Goal: Task Accomplishment & Management: Complete application form

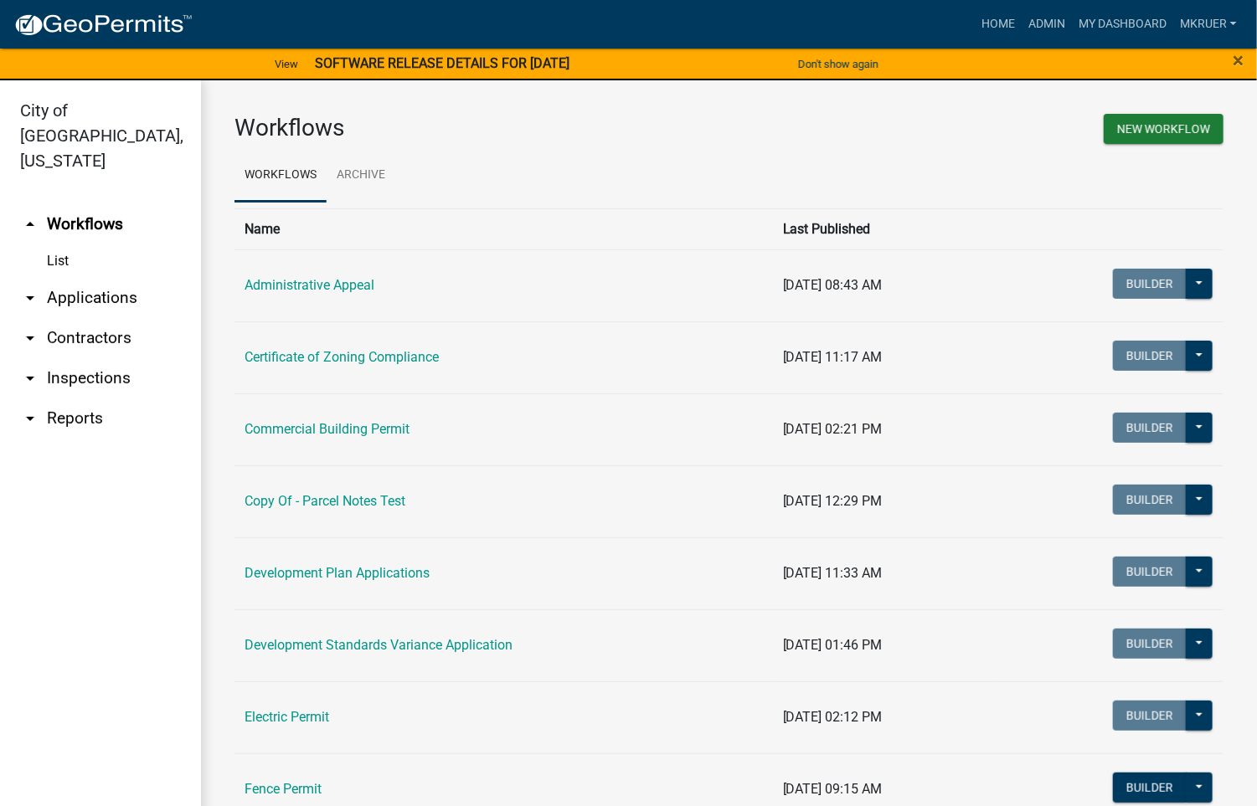
click at [96, 358] on link "arrow_drop_down Inspections" at bounding box center [100, 378] width 201 height 40
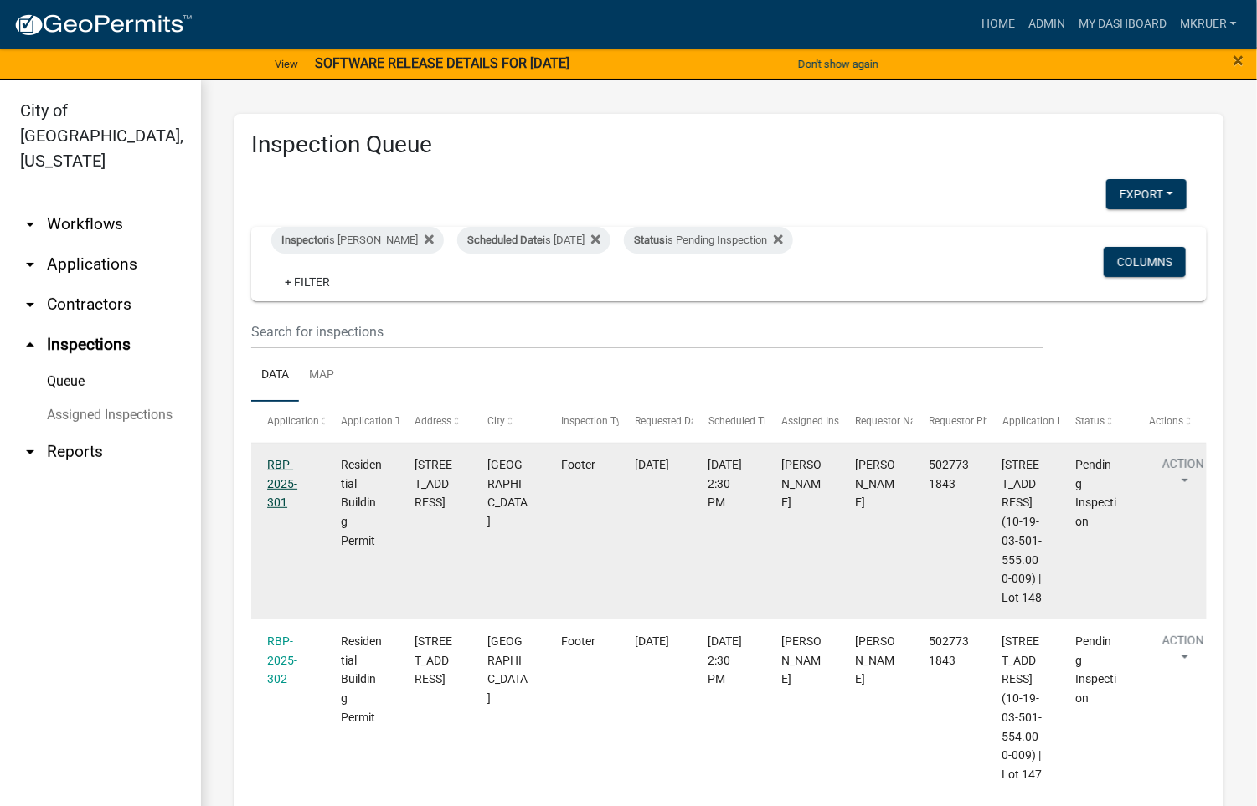
click at [274, 465] on link "RBP-2025-301" at bounding box center [282, 484] width 30 height 52
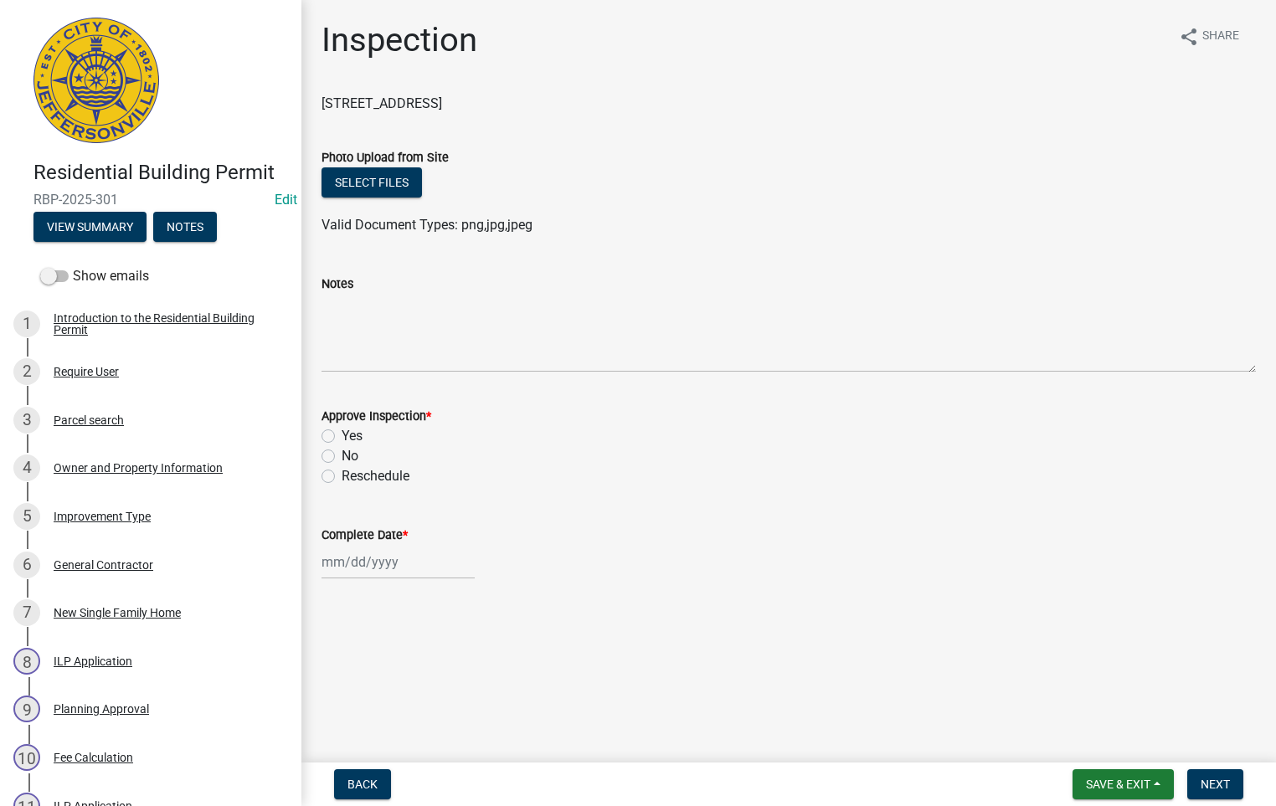
click at [342, 435] on label "Yes" at bounding box center [352, 436] width 21 height 20
click at [342, 435] on input "Yes" at bounding box center [347, 431] width 11 height 11
radio input "true"
select select "9"
select select "2025"
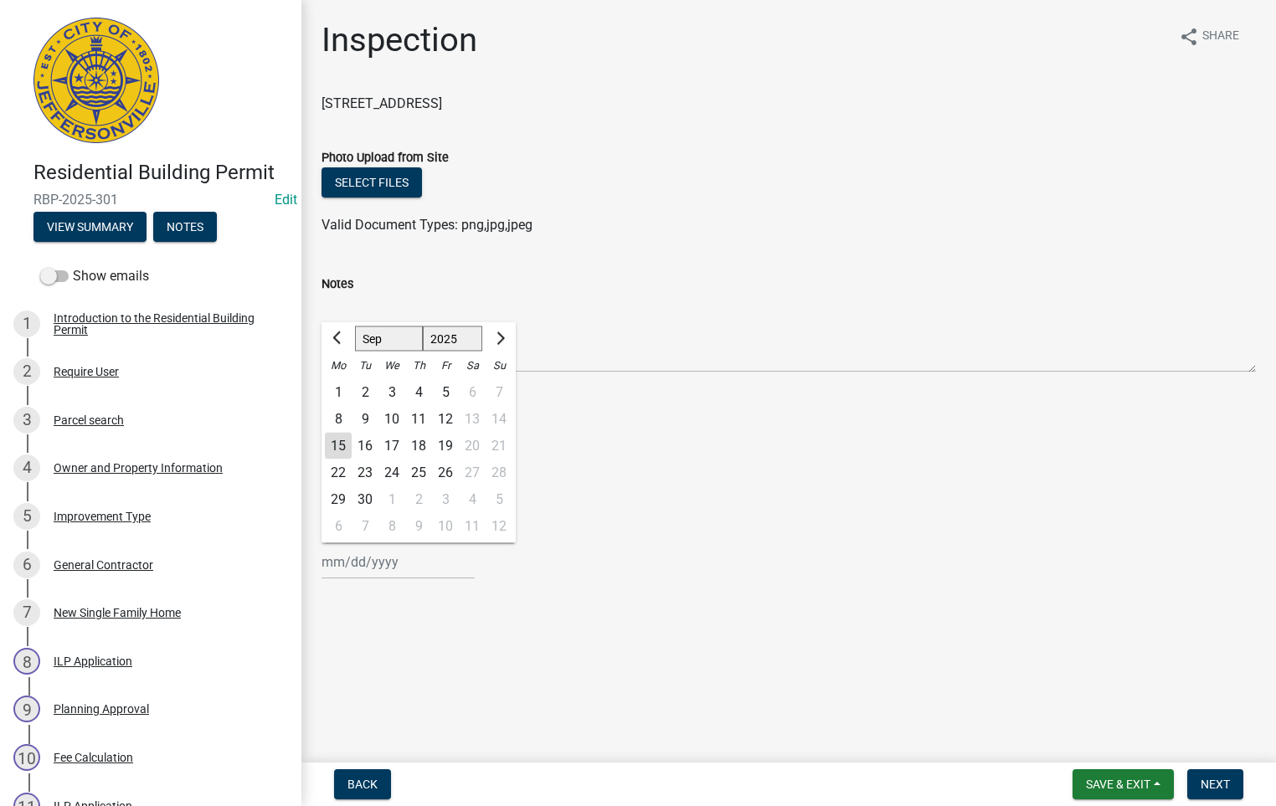
click at [367, 560] on input "Complete Date *" at bounding box center [398, 562] width 153 height 34
click at [343, 448] on div "15" at bounding box center [338, 446] width 27 height 27
type input "[DATE]"
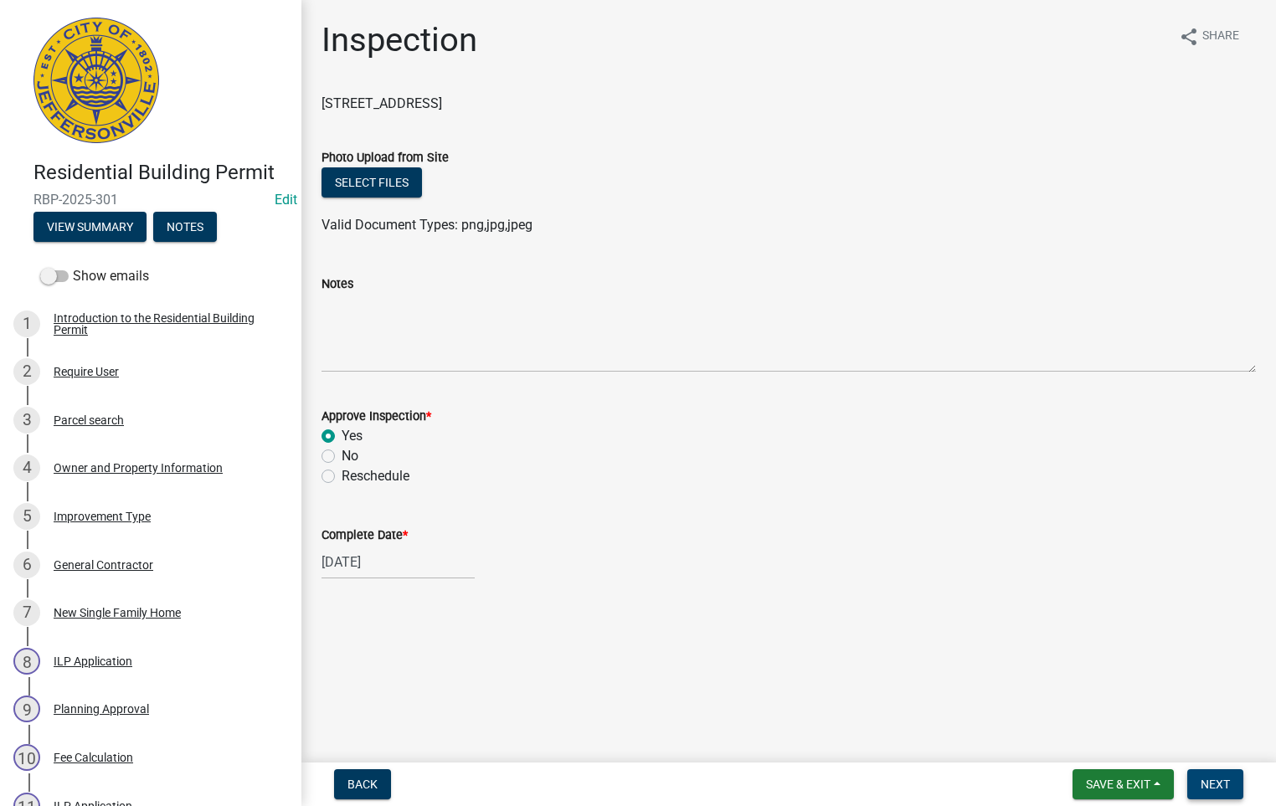
click at [1219, 785] on span "Next" at bounding box center [1215, 784] width 29 height 13
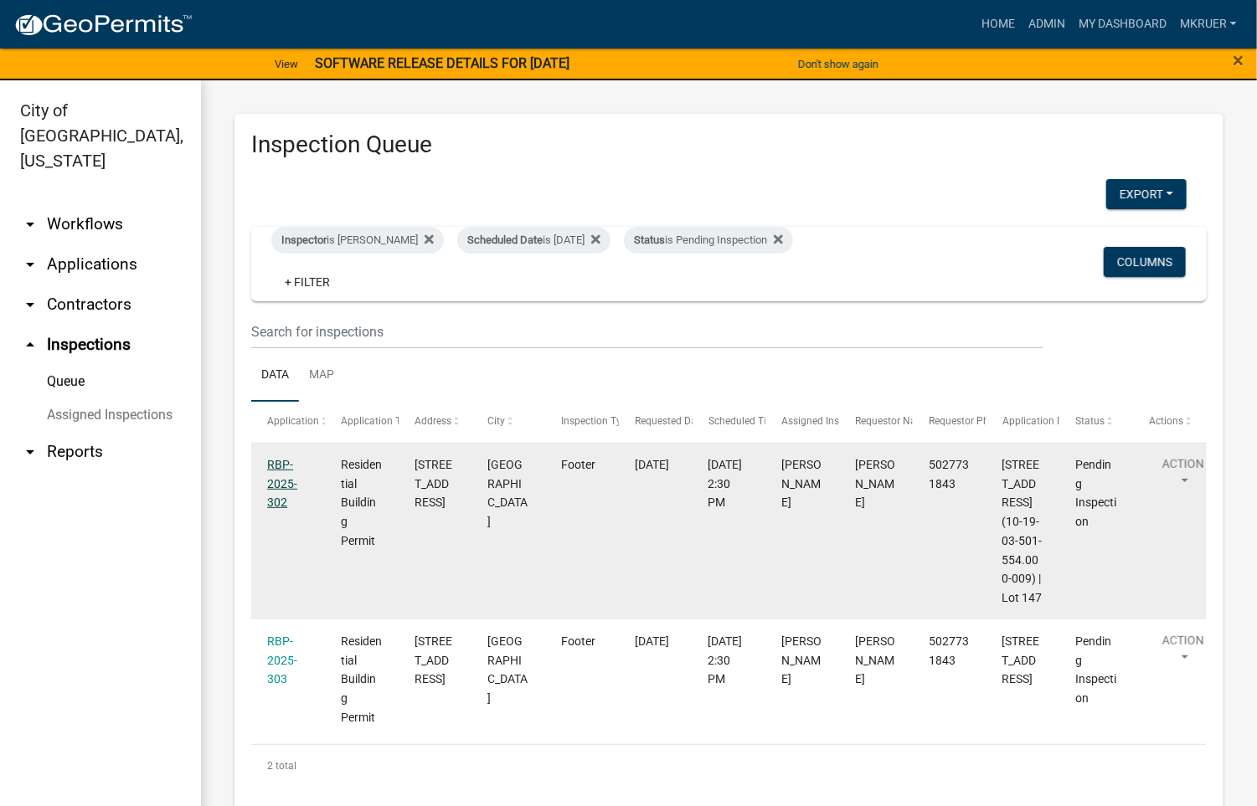
click at [275, 466] on link "RBP-2025-302" at bounding box center [282, 484] width 30 height 52
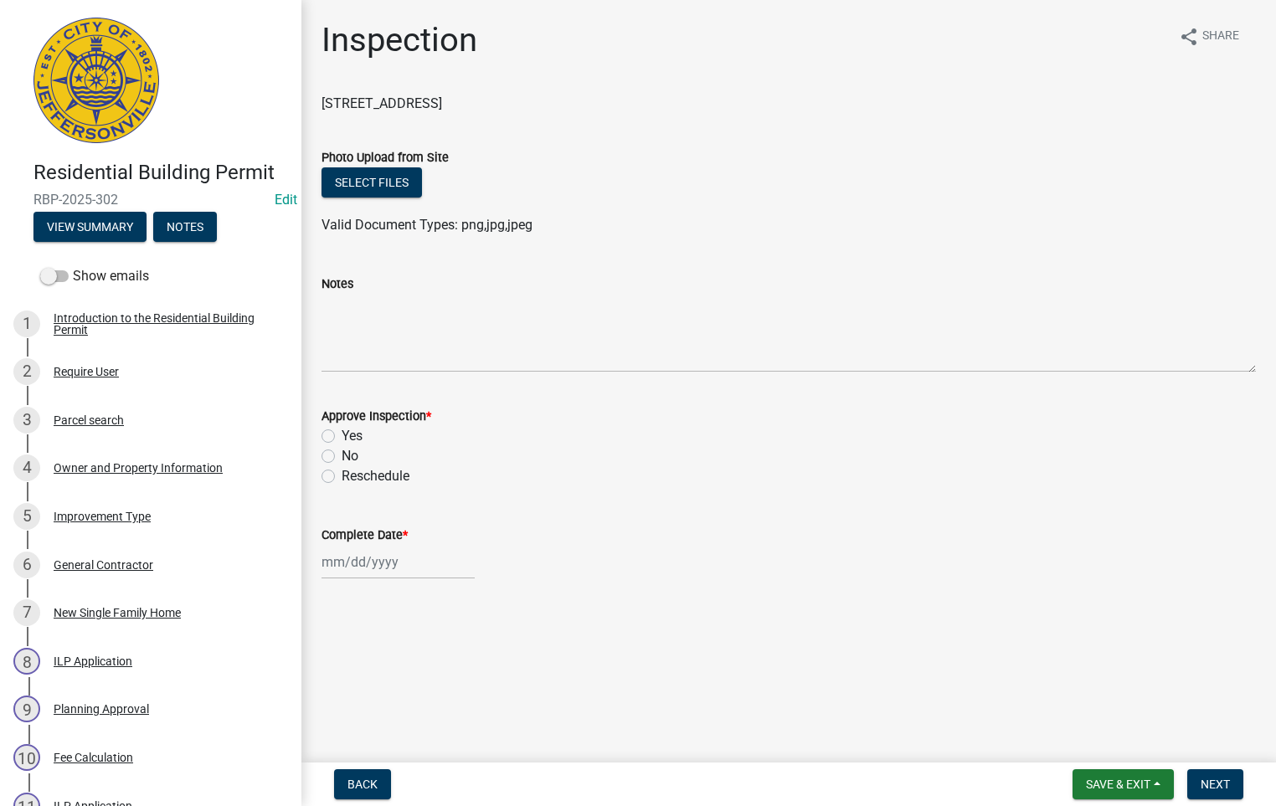
click at [342, 441] on label "Yes" at bounding box center [352, 436] width 21 height 20
click at [342, 437] on input "Yes" at bounding box center [347, 431] width 11 height 11
radio input "true"
click at [344, 554] on div at bounding box center [398, 562] width 153 height 34
select select "9"
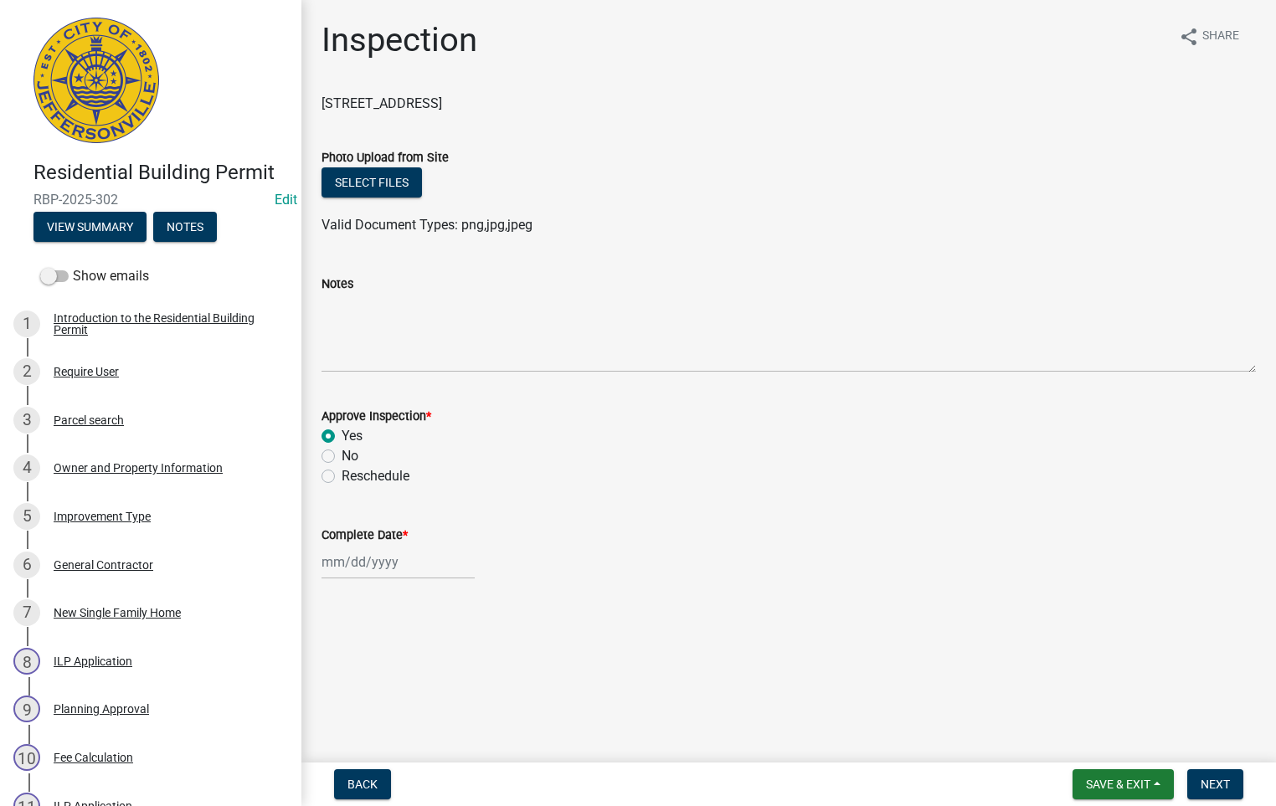
select select "2025"
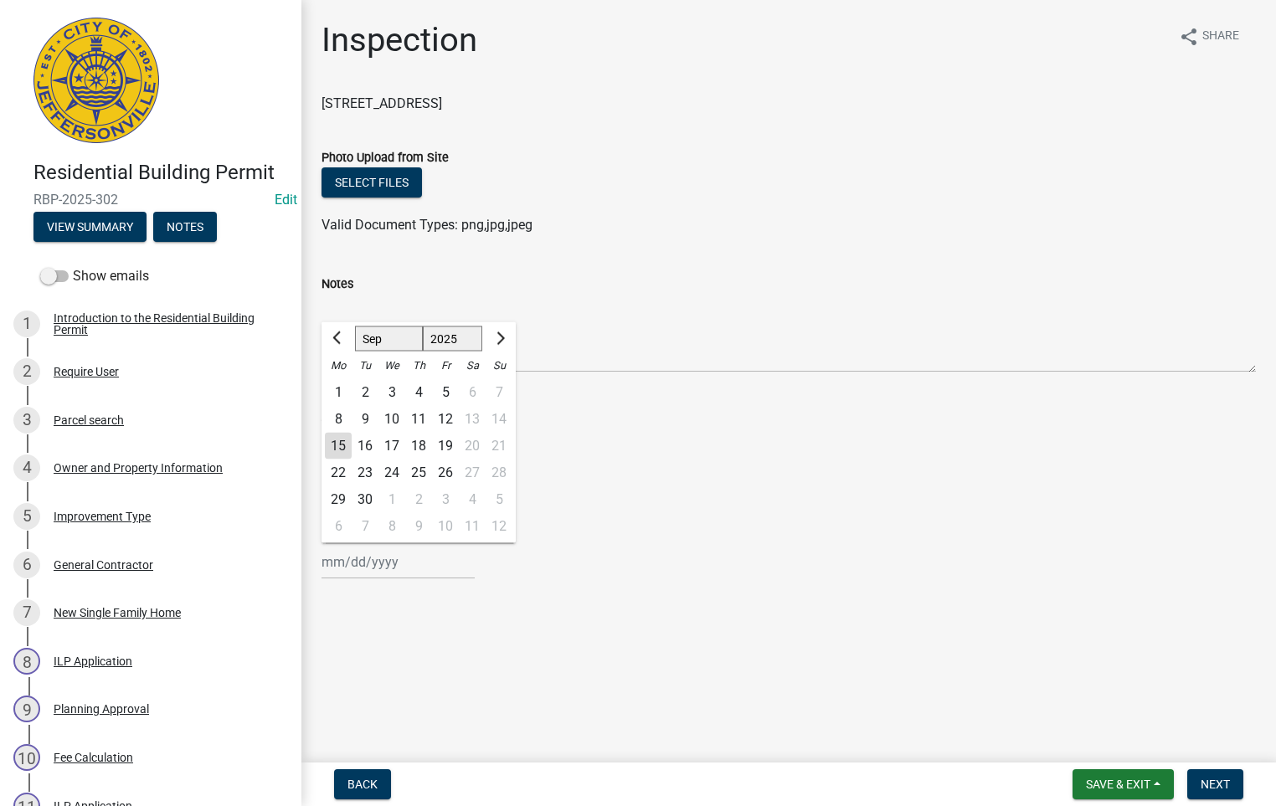
click at [337, 447] on div "15" at bounding box center [338, 446] width 27 height 27
type input "[DATE]"
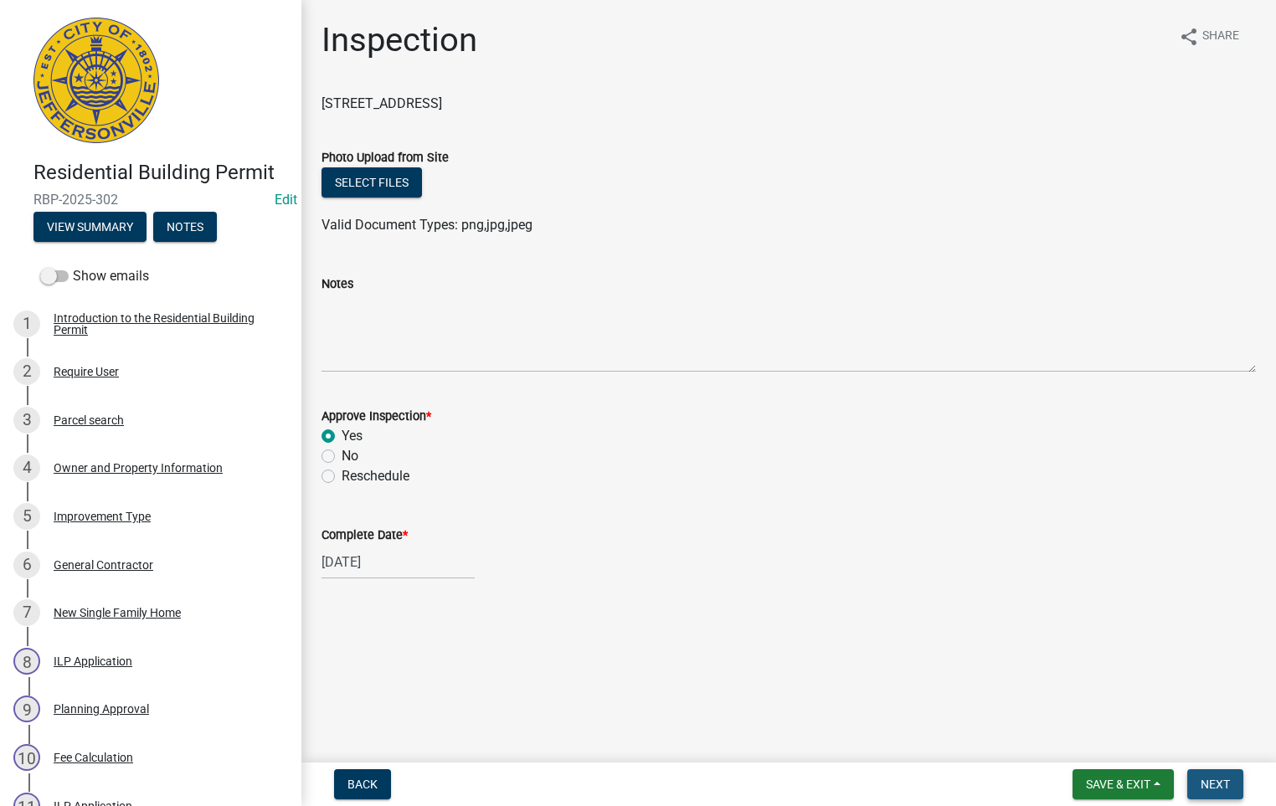
click at [1214, 790] on span "Next" at bounding box center [1215, 784] width 29 height 13
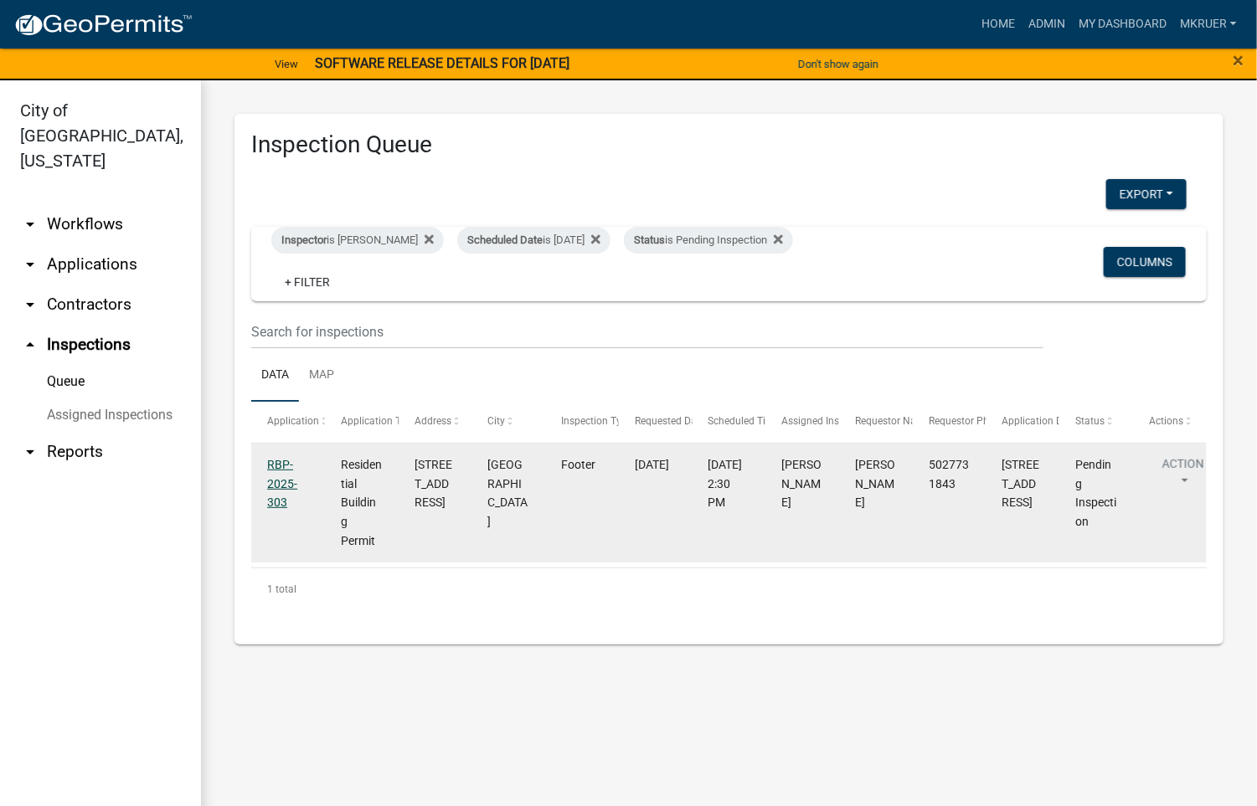
click at [279, 465] on link "RBP-2025-303" at bounding box center [282, 484] width 30 height 52
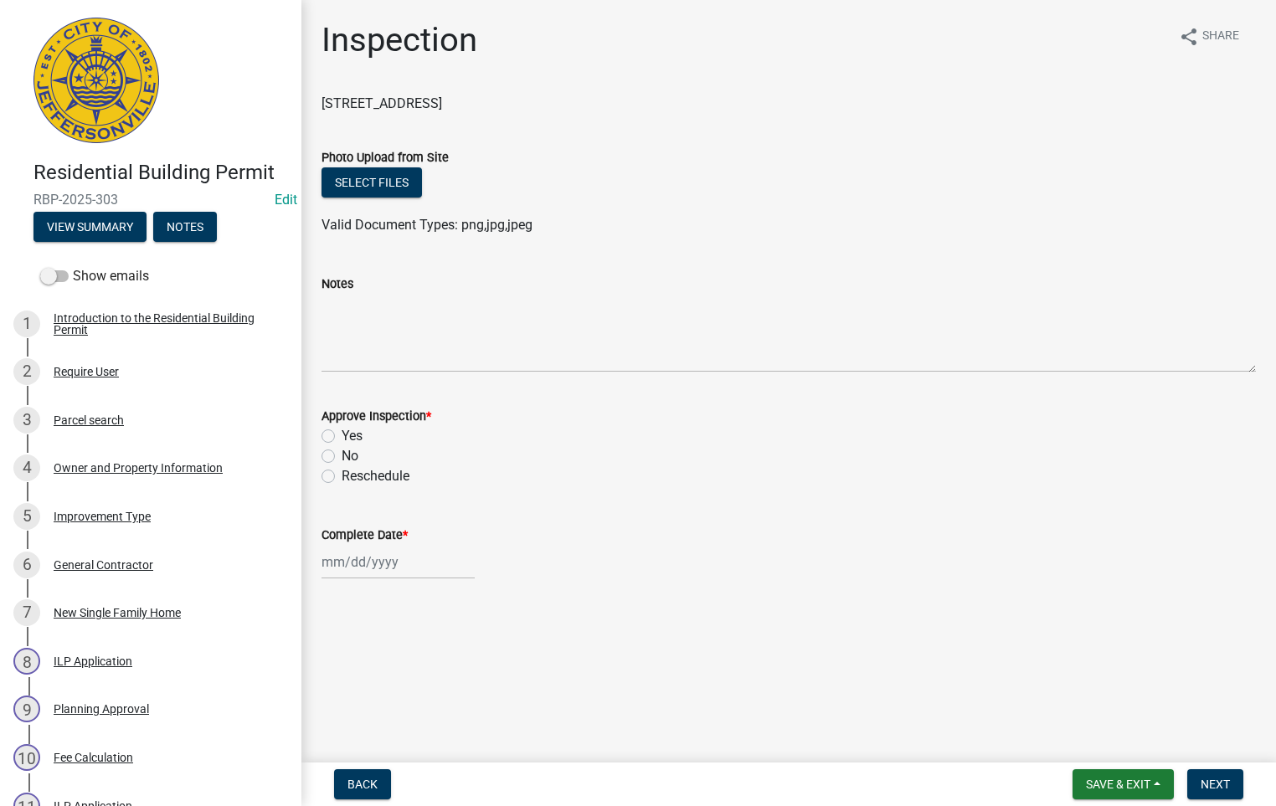
click at [342, 438] on label "Yes" at bounding box center [352, 436] width 21 height 20
click at [342, 437] on input "Yes" at bounding box center [347, 431] width 11 height 11
radio input "true"
select select "9"
select select "2025"
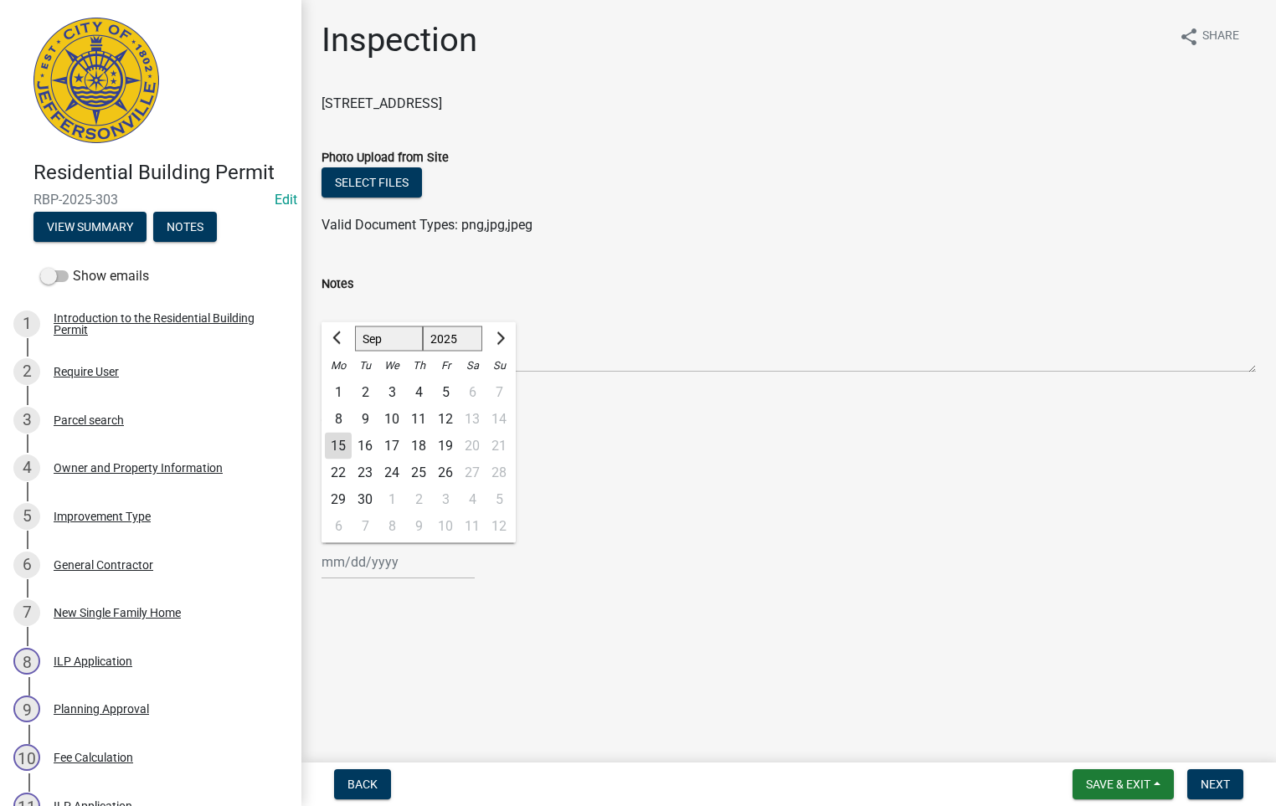
click at [367, 565] on div "[PERSON_NAME] Feb Mar Apr [PERSON_NAME][DATE] Oct Nov [DATE] 1526 1527 1528 152…" at bounding box center [398, 562] width 153 height 34
click at [339, 442] on div "15" at bounding box center [338, 446] width 27 height 27
type input "[DATE]"
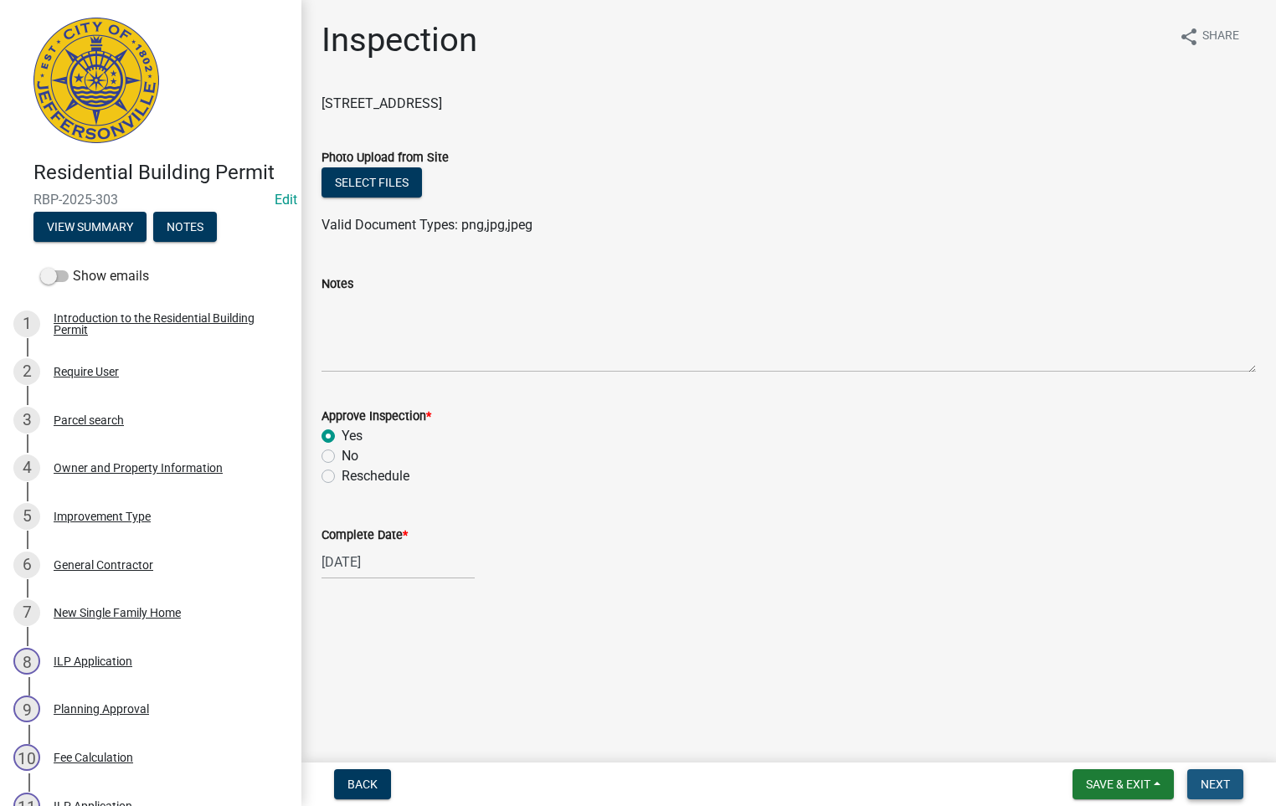
click at [1203, 781] on span "Next" at bounding box center [1215, 784] width 29 height 13
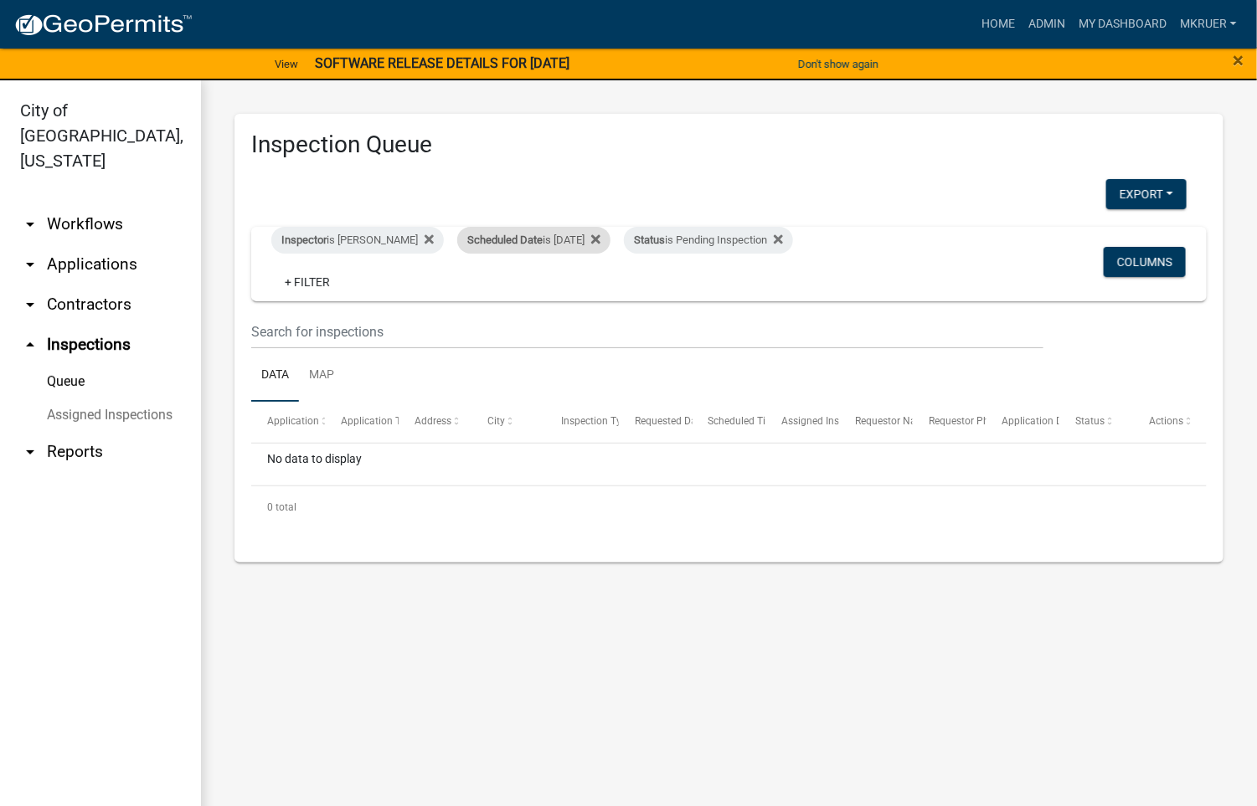
click at [566, 234] on div "Scheduled Date is [DATE]" at bounding box center [533, 240] width 153 height 27
click at [568, 304] on input "[DATE]" at bounding box center [523, 303] width 117 height 34
type input "[DATE]"
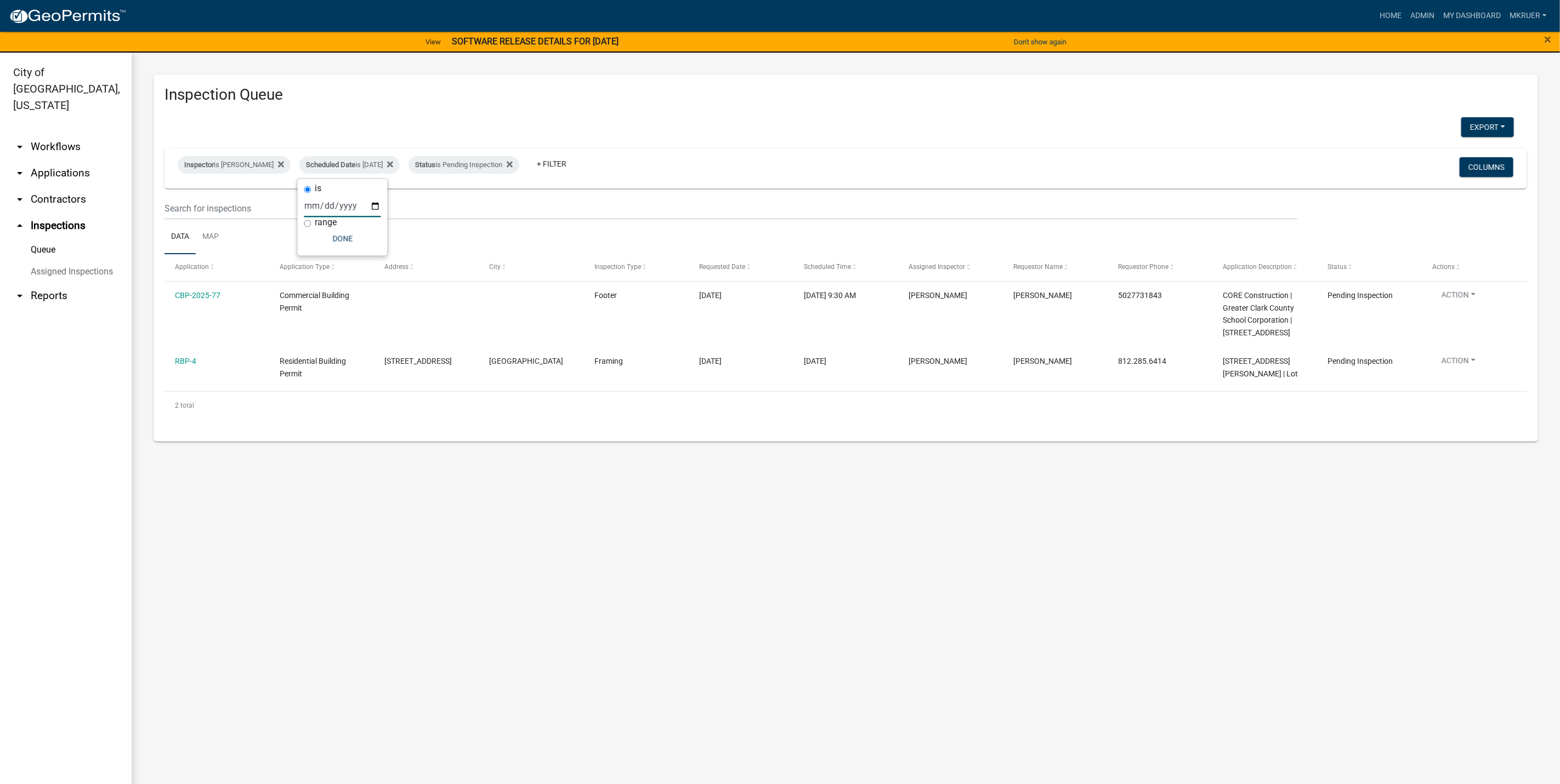
click at [58, 134] on link "arrow_drop_down Workflows" at bounding box center [65, 147] width 132 height 26
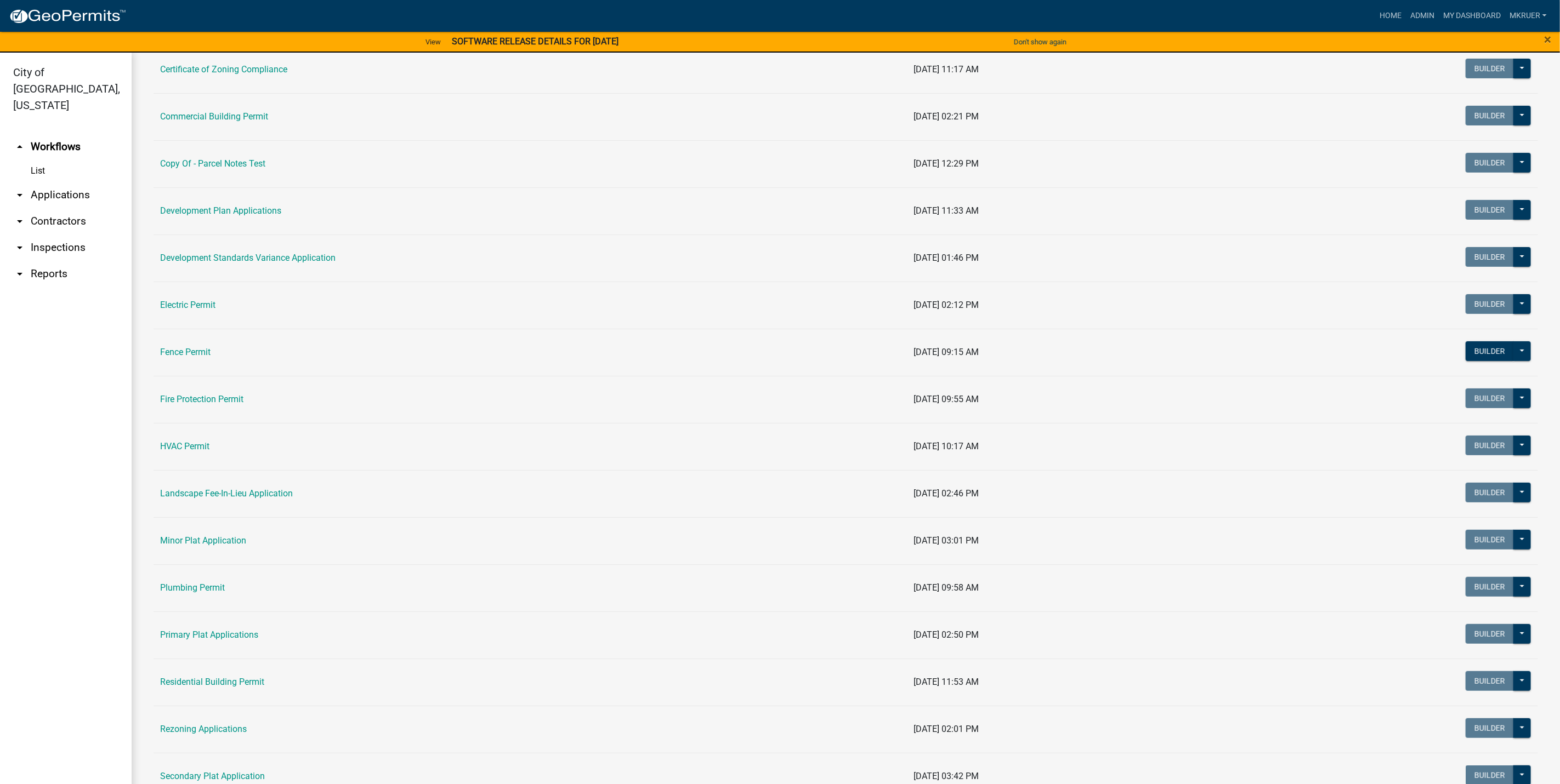
scroll to position [247, 0]
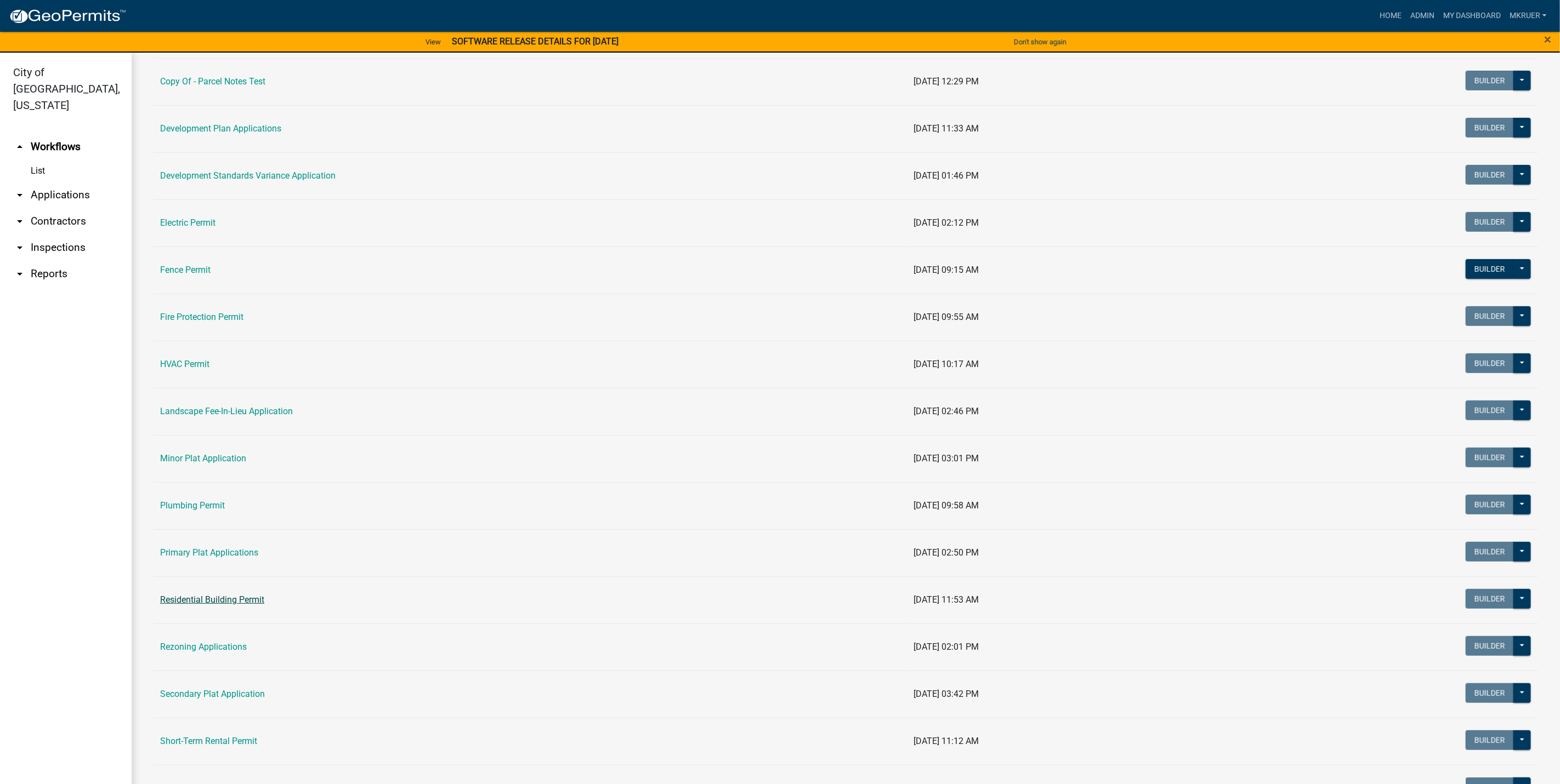
click at [215, 527] on link "Residential Building Permit" at bounding box center [212, 600] width 104 height 10
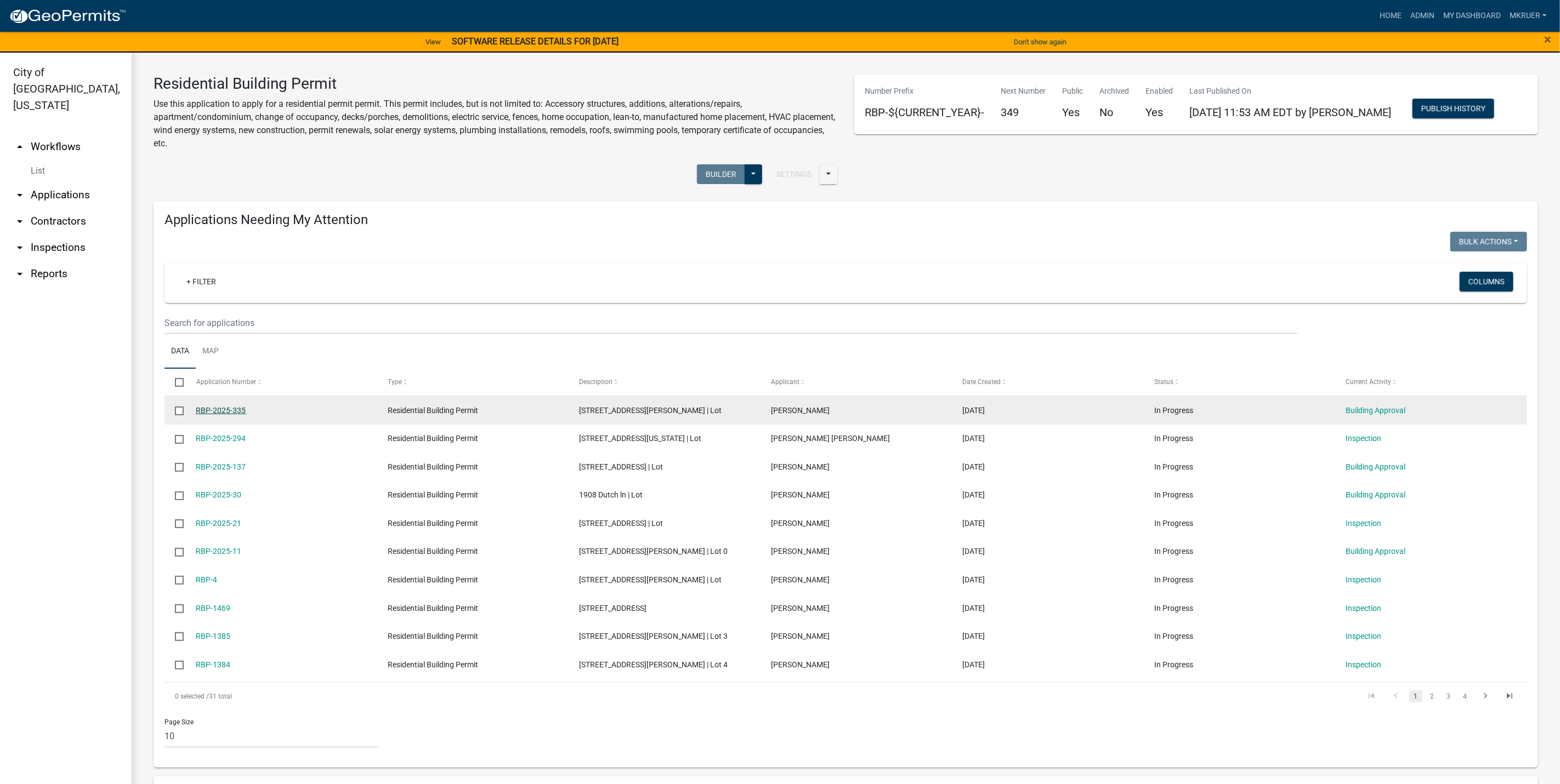
click at [224, 406] on link "RBP-2025-335" at bounding box center [221, 410] width 50 height 9
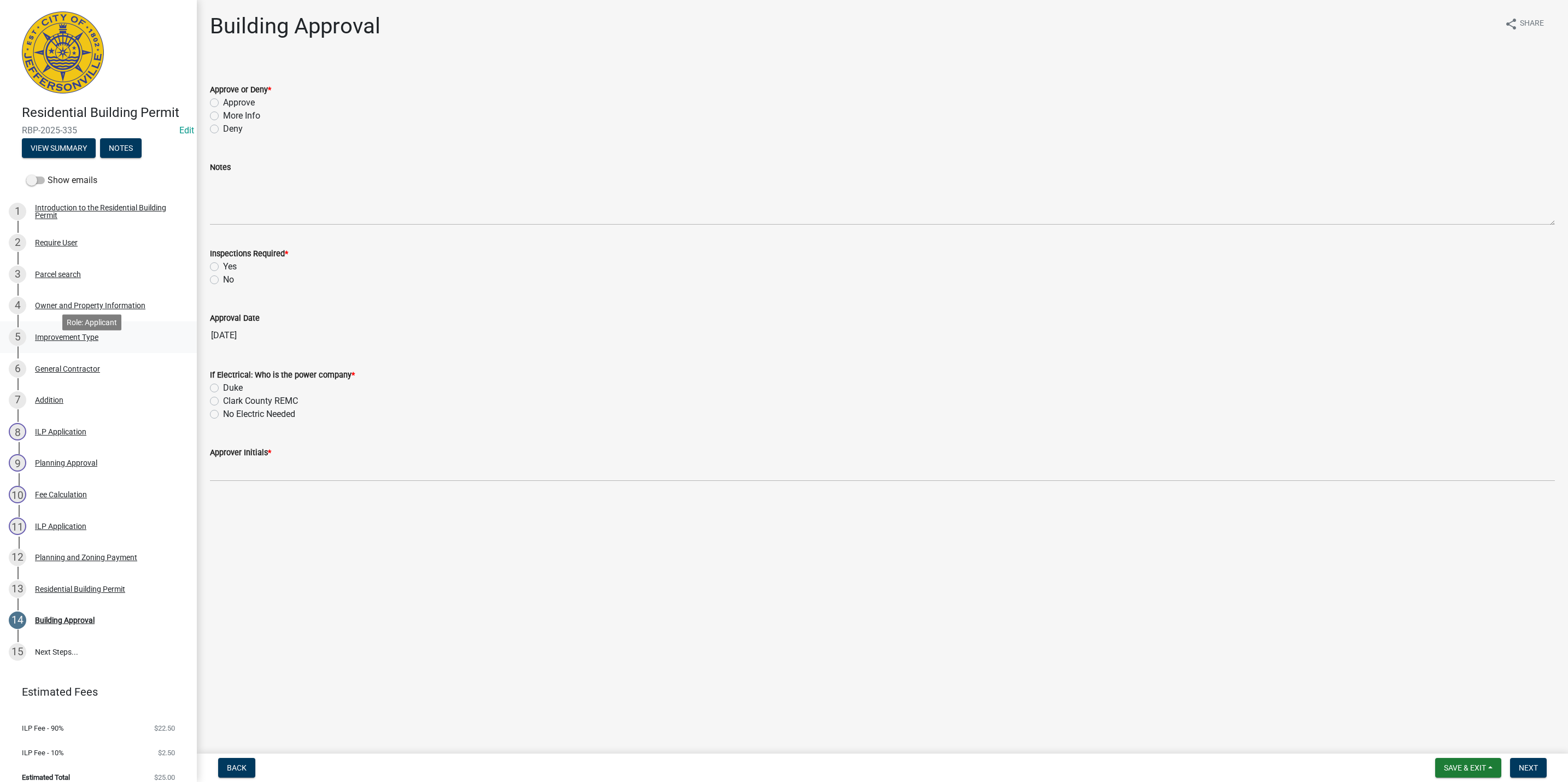
click at [61, 341] on div "Improvement Type" at bounding box center [67, 337] width 63 height 8
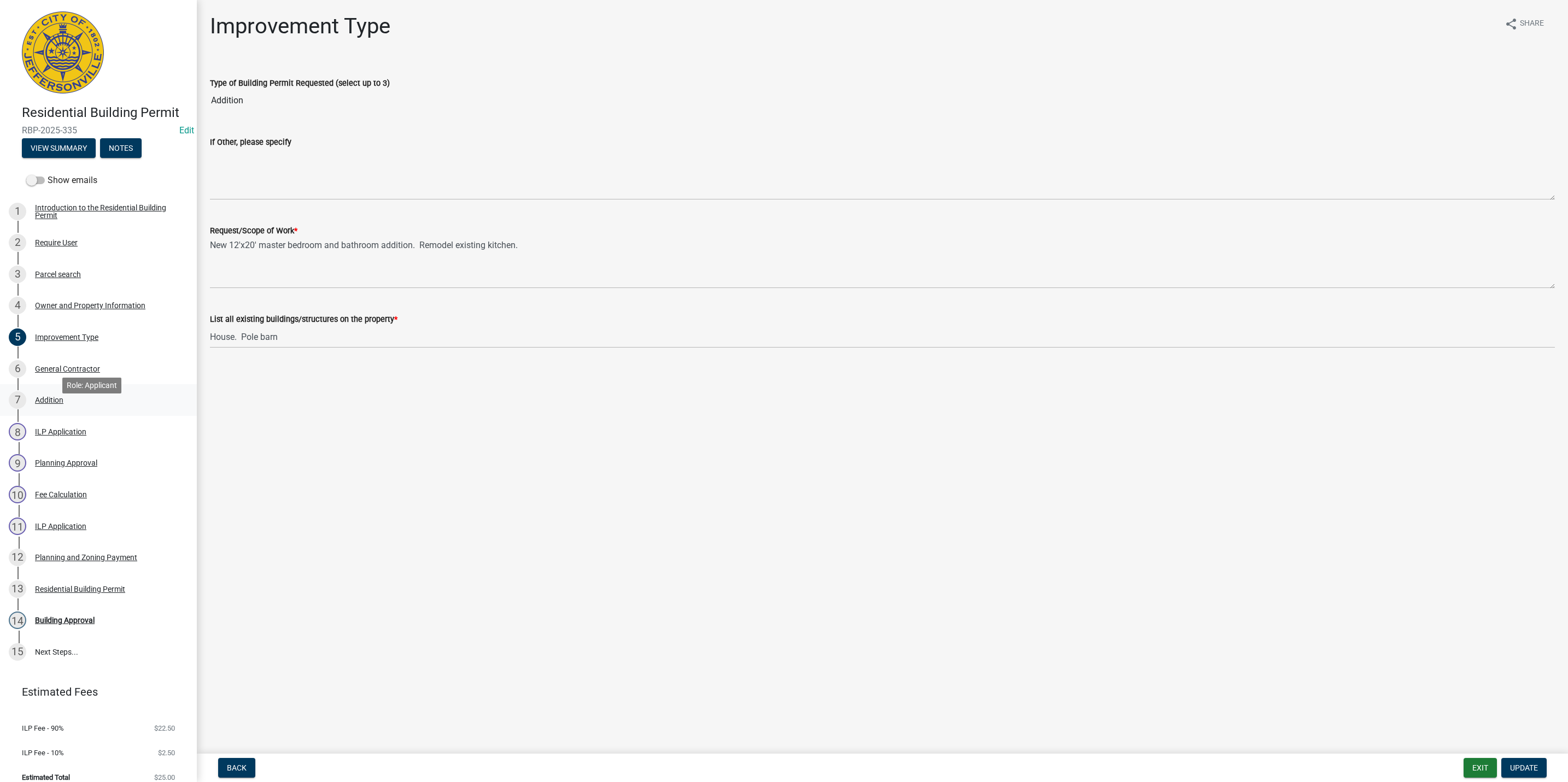
click at [52, 404] on div "Addition" at bounding box center [50, 400] width 29 height 8
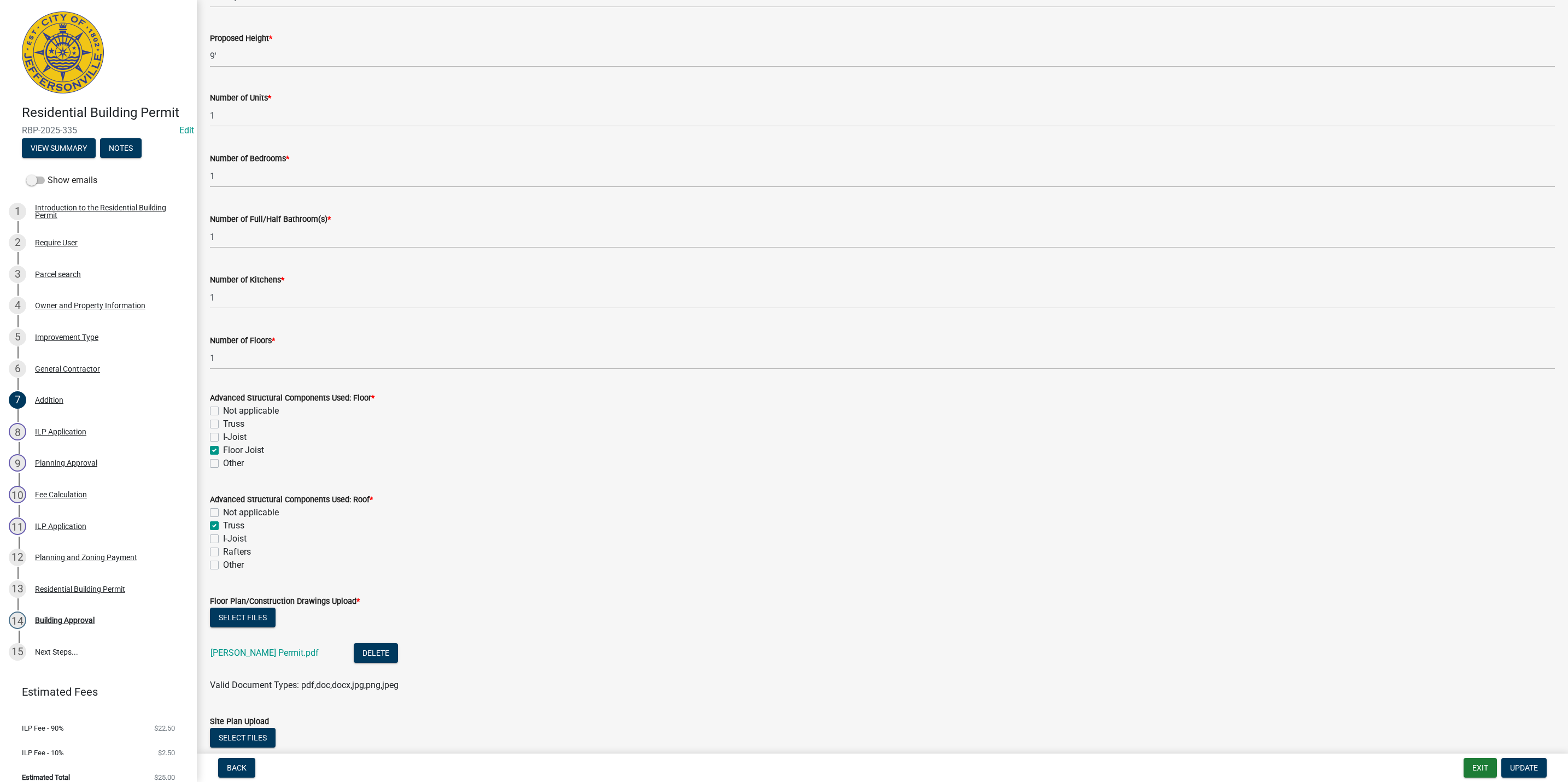
scroll to position [410, 0]
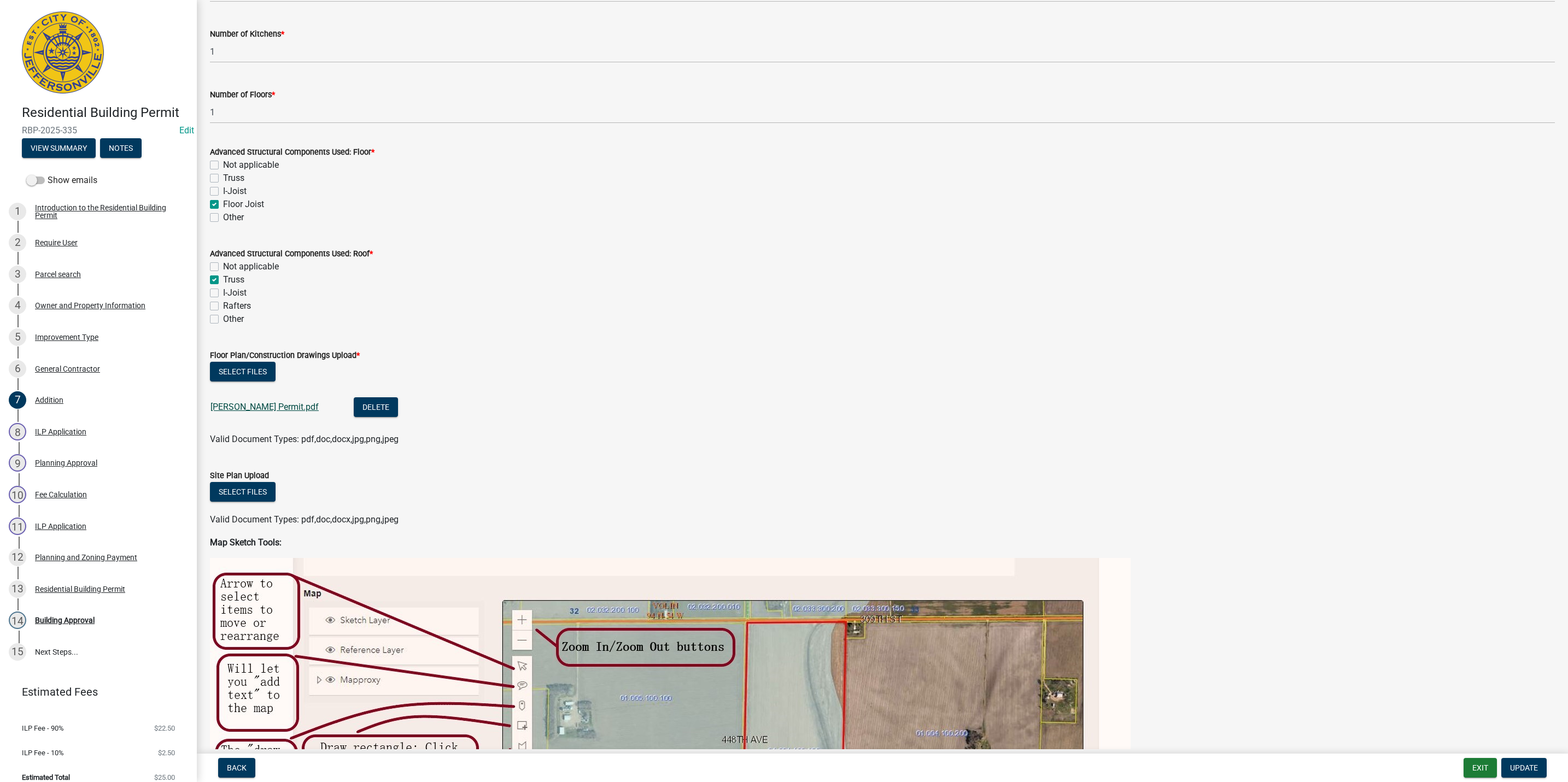
click at [242, 404] on link "[PERSON_NAME] Permit.pdf" at bounding box center [264, 407] width 108 height 10
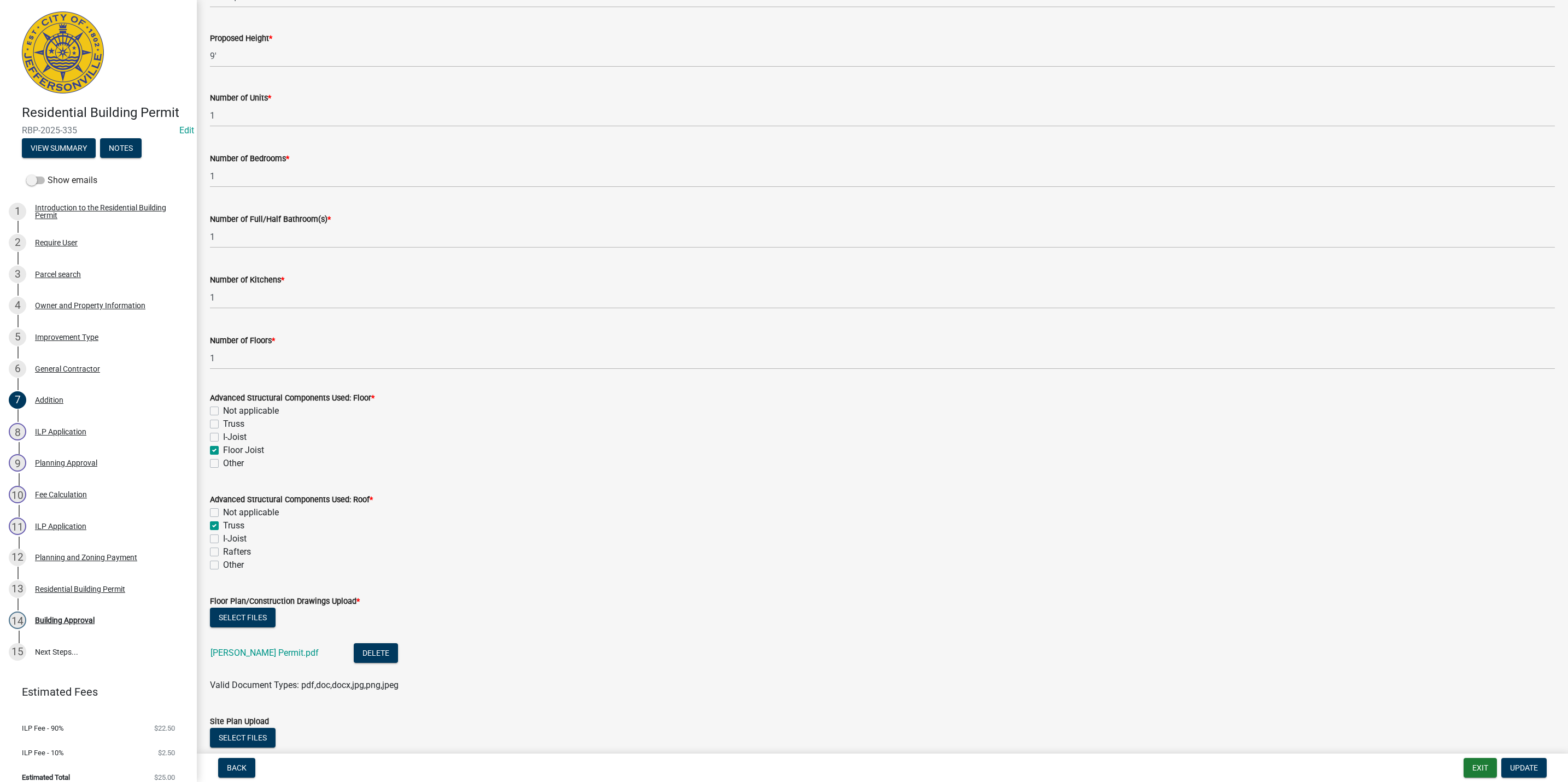
scroll to position [328, 0]
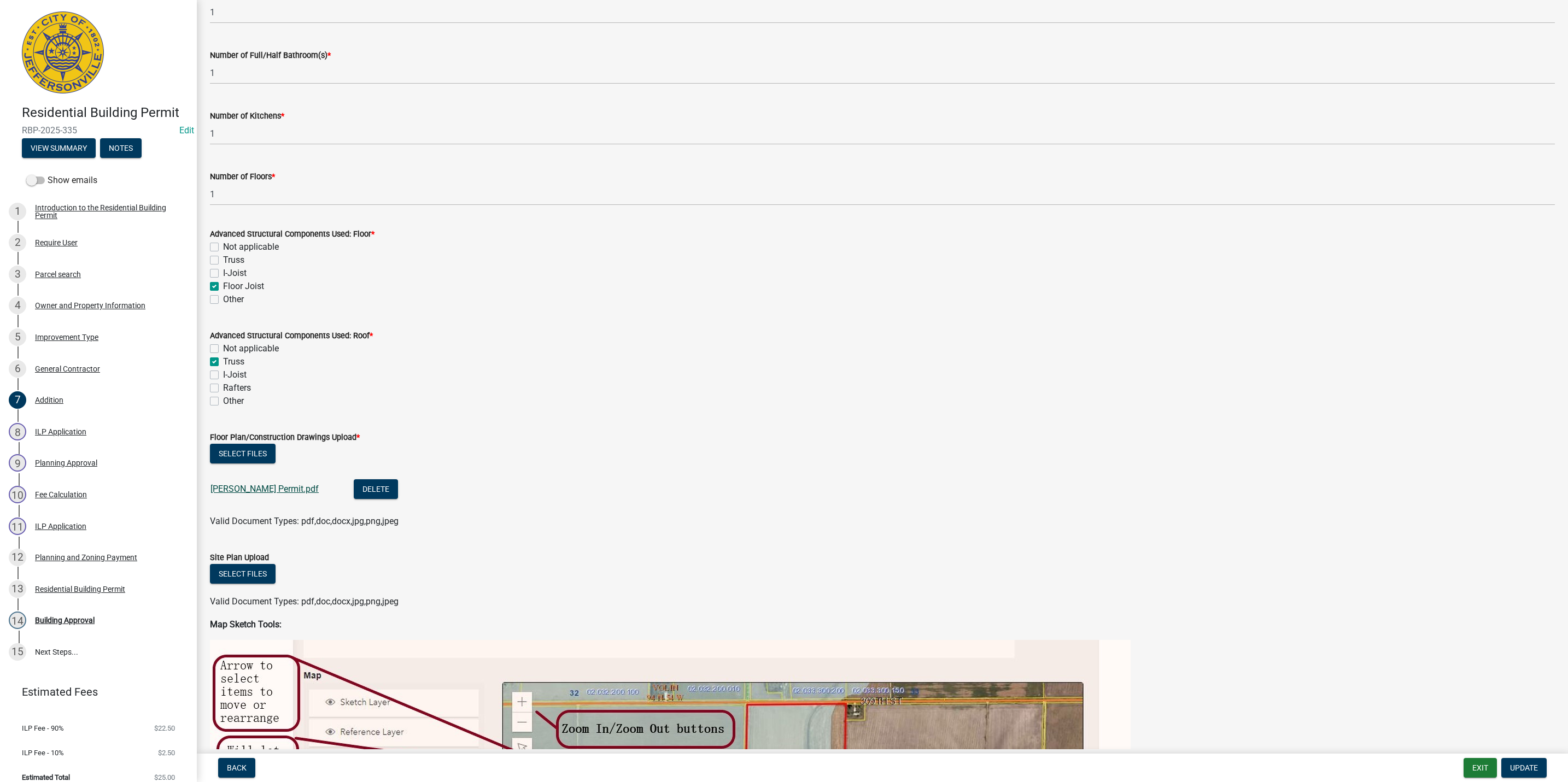
click at [234, 490] on link "[PERSON_NAME] Permit.pdf" at bounding box center [264, 489] width 108 height 10
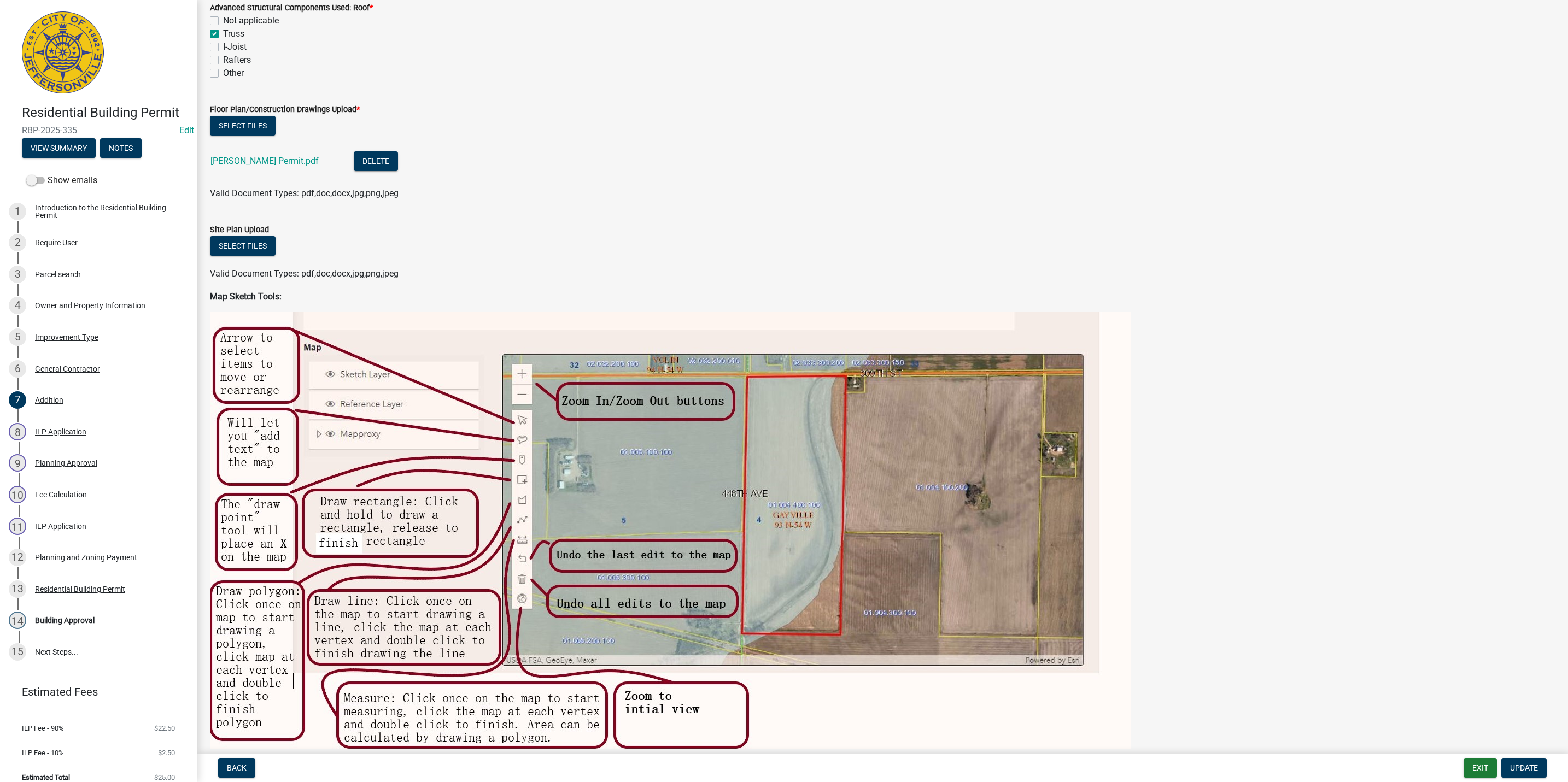
scroll to position [574, 0]
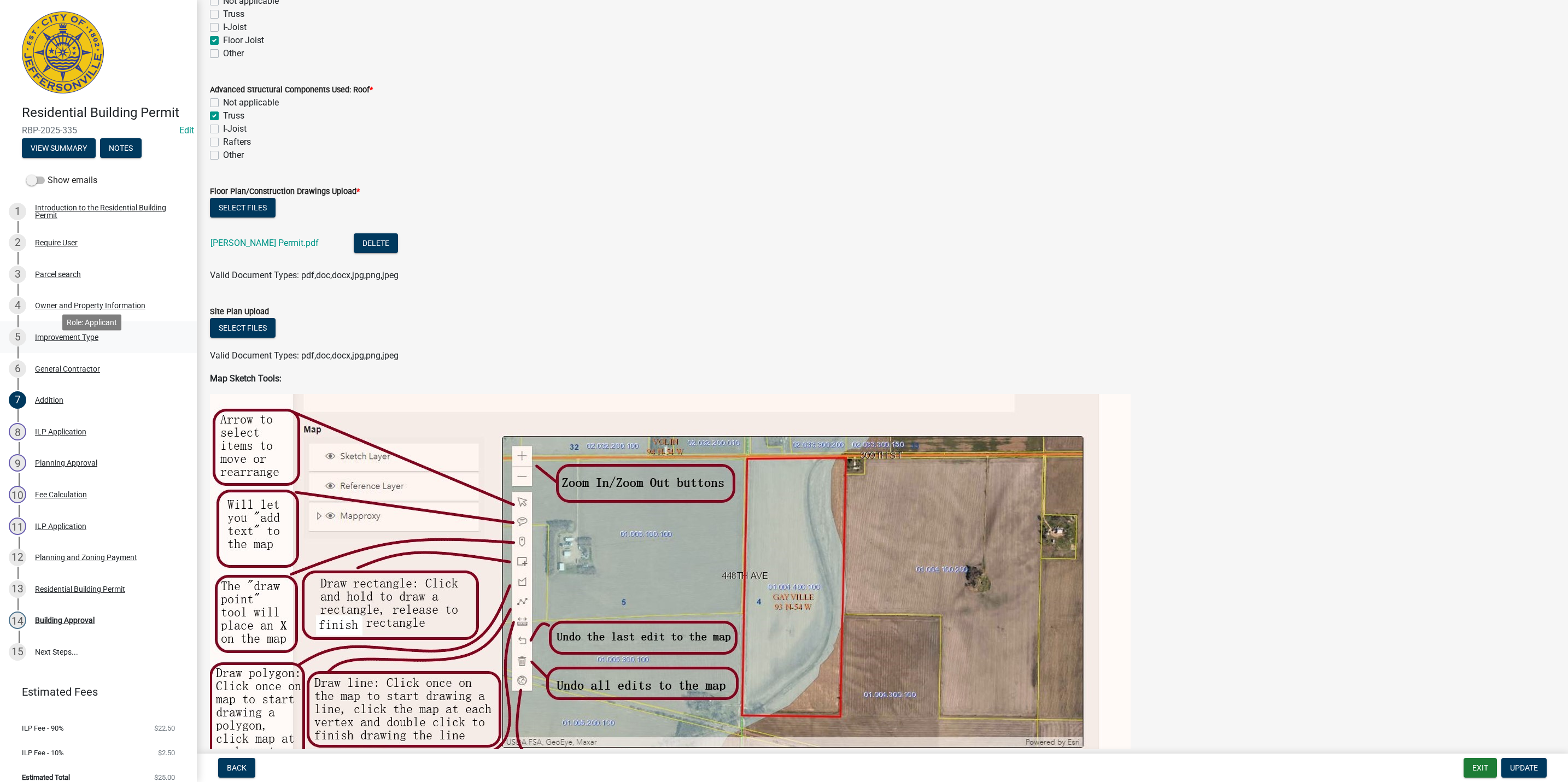
click at [65, 341] on div "Improvement Type" at bounding box center [67, 337] width 63 height 8
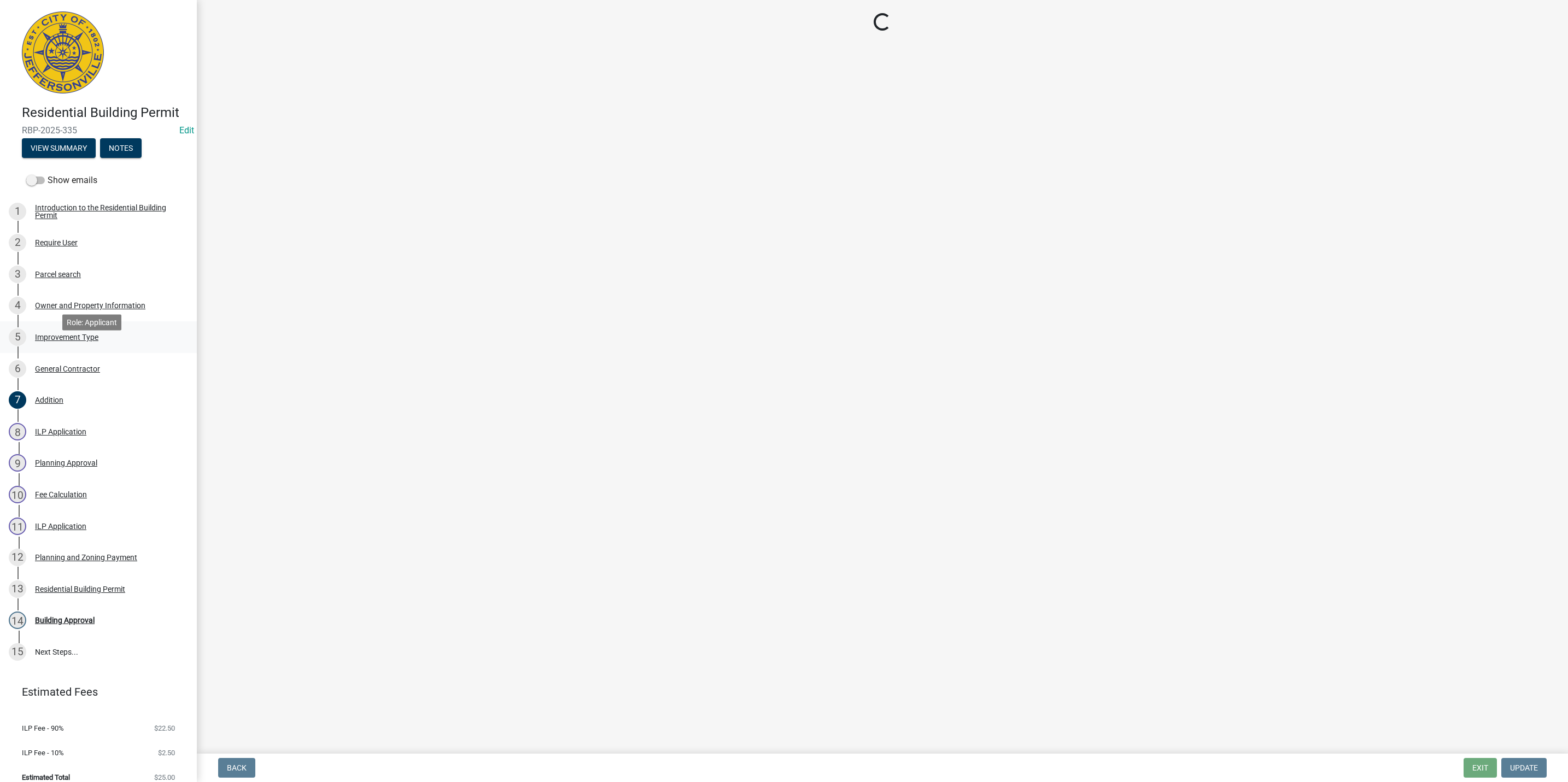
scroll to position [0, 0]
